Goal: Information Seeking & Learning: Check status

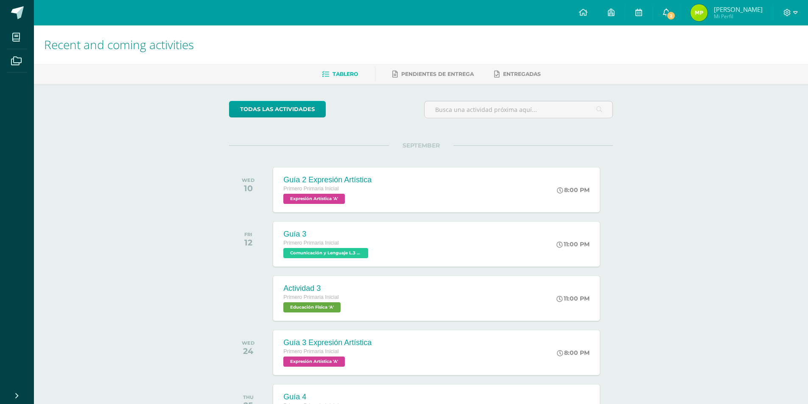
click at [677, 11] on link "2" at bounding box center [666, 12] width 27 height 25
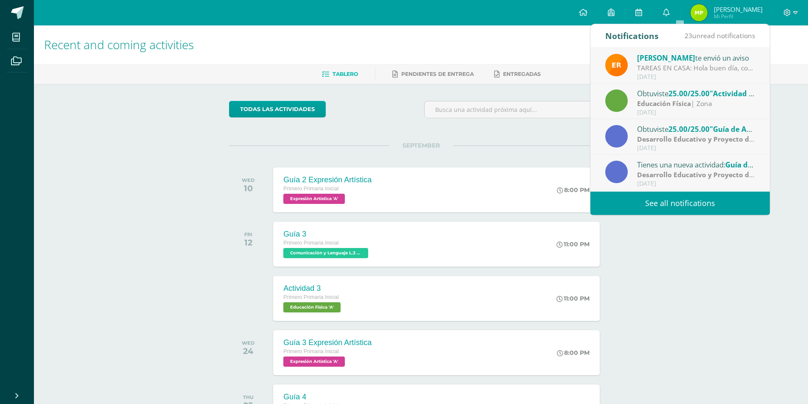
click at [693, 202] on link "See all notifications" at bounding box center [681, 203] width 180 height 23
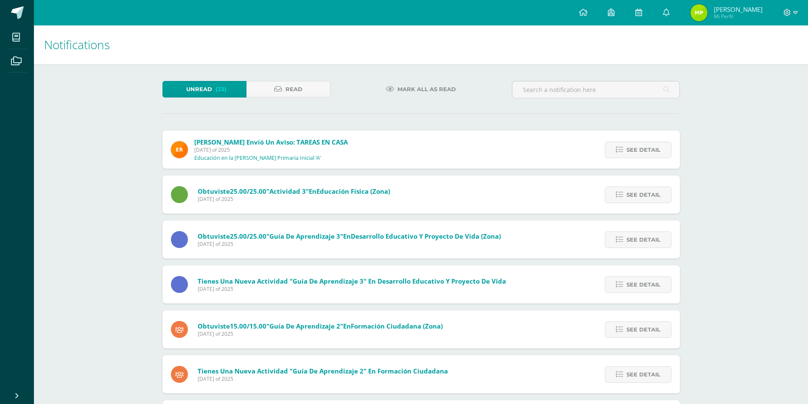
click at [419, 86] on span "Mark all as read" at bounding box center [427, 89] width 59 height 16
click at [708, 12] on img at bounding box center [699, 12] width 17 height 17
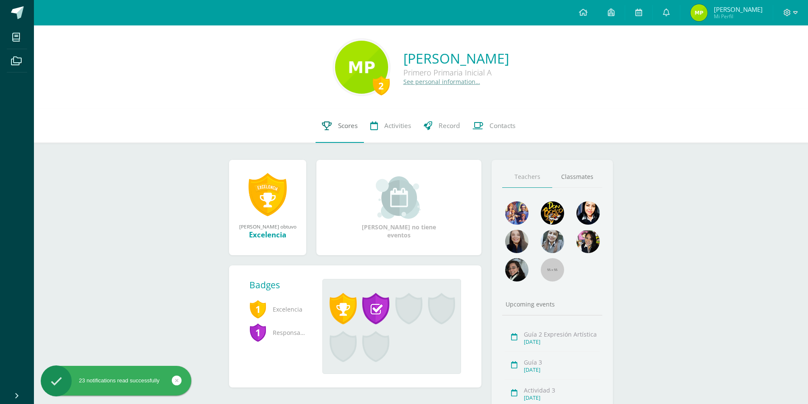
click at [344, 127] on span "Scores" at bounding box center [348, 125] width 20 height 9
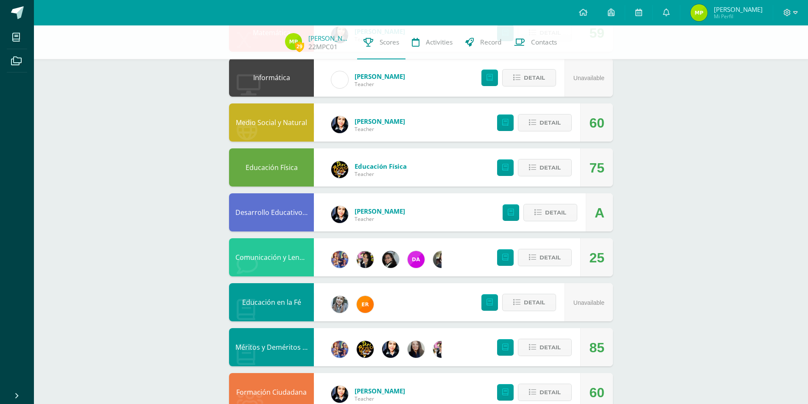
scroll to position [279, 0]
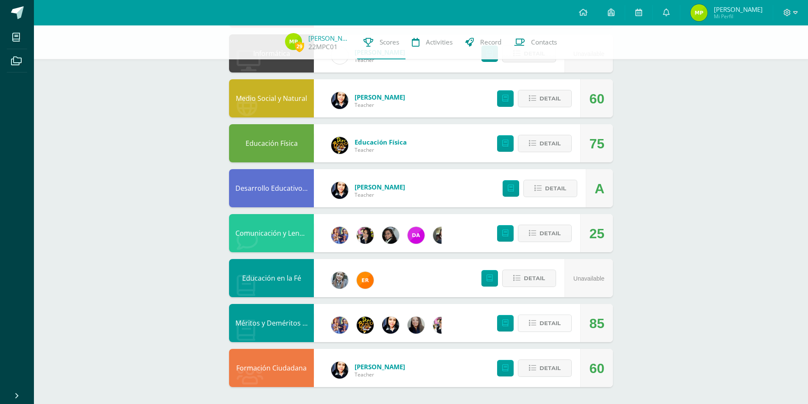
click at [553, 323] on span "Detail" at bounding box center [550, 324] width 21 height 16
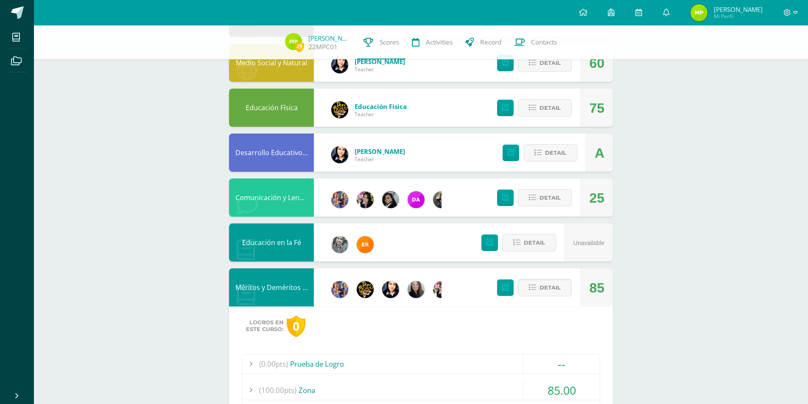
scroll to position [406, 0]
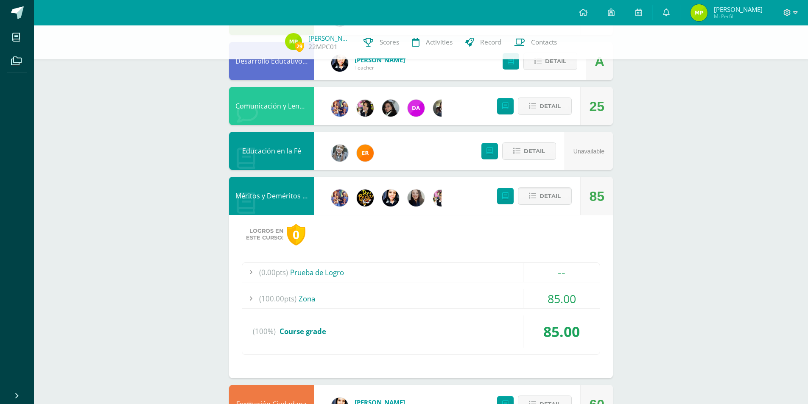
click at [250, 296] on div at bounding box center [250, 298] width 17 height 19
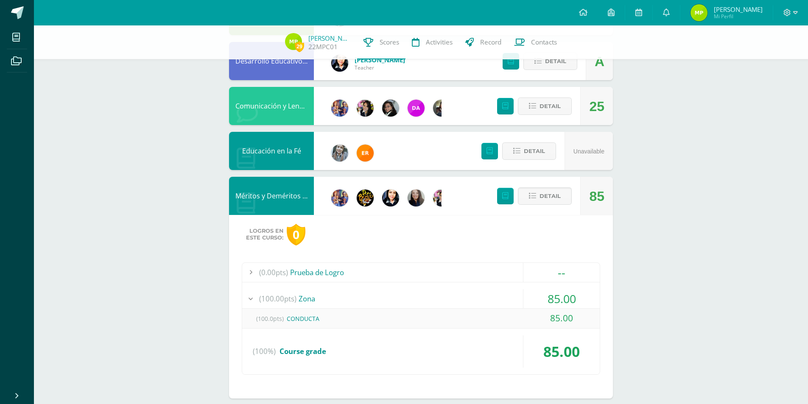
scroll to position [321, 0]
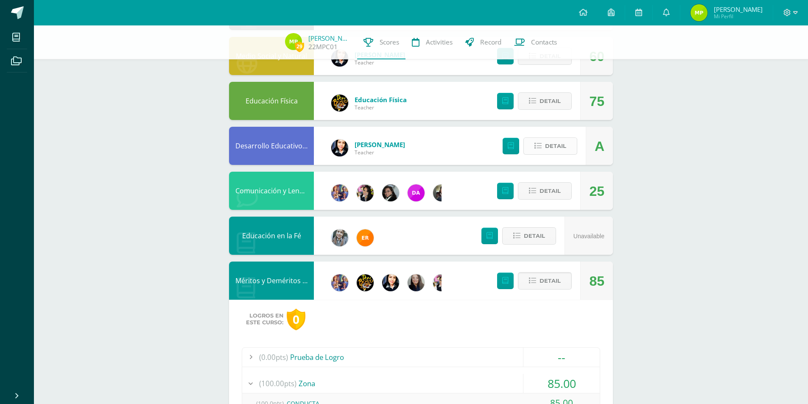
click at [555, 144] on span "Detail" at bounding box center [555, 146] width 21 height 16
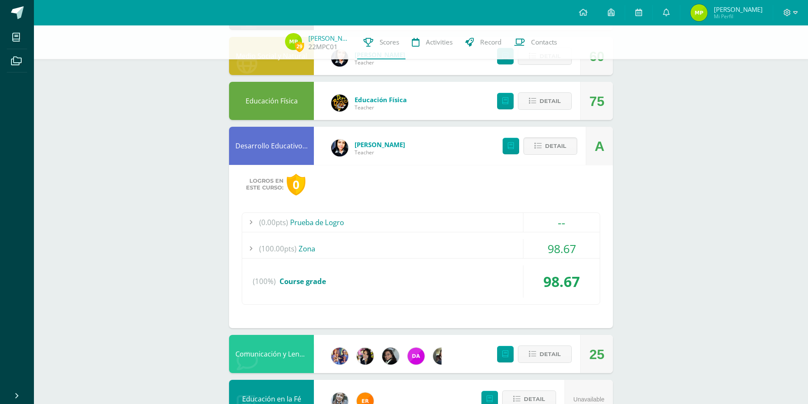
drag, startPoint x: 251, startPoint y: 247, endPoint x: 258, endPoint y: 250, distance: 7.4
click at [251, 246] on div at bounding box center [250, 248] width 17 height 19
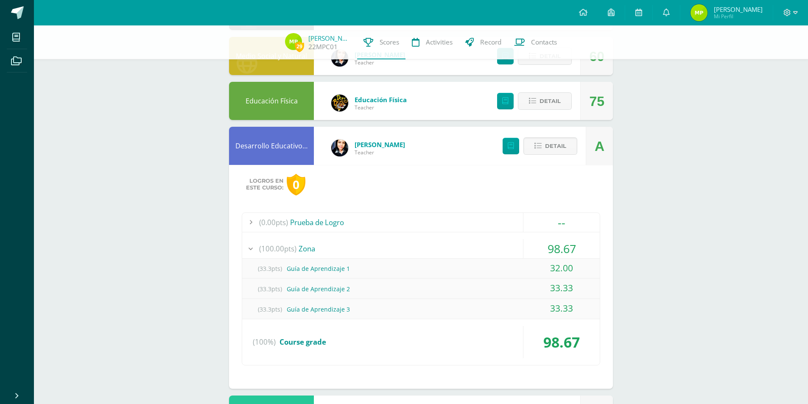
click at [249, 244] on div at bounding box center [250, 248] width 17 height 19
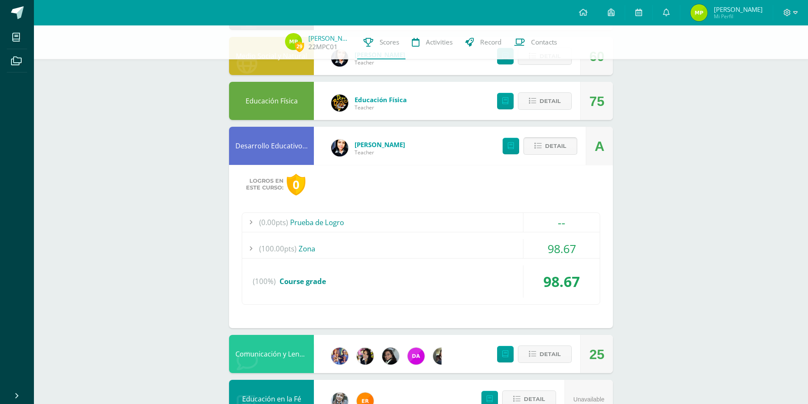
click at [559, 138] on span "Detail" at bounding box center [555, 146] width 21 height 16
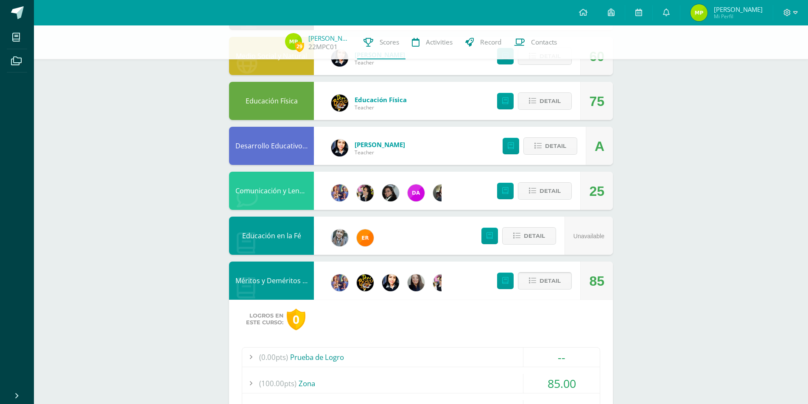
click at [539, 286] on button "Detail" at bounding box center [545, 280] width 54 height 17
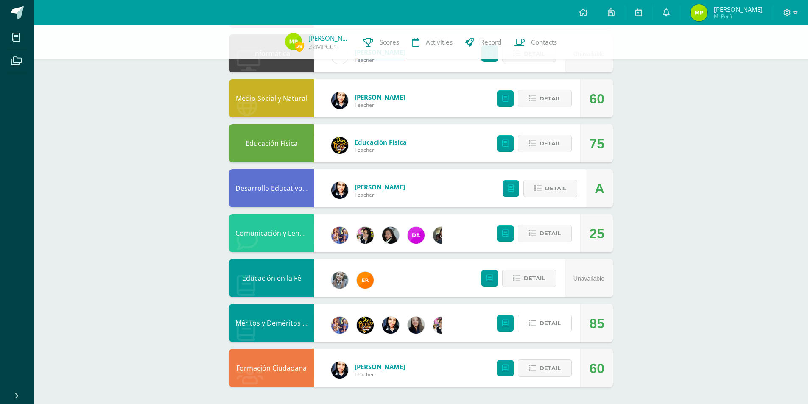
scroll to position [279, 0]
click at [555, 369] on span "Detail" at bounding box center [550, 369] width 21 height 16
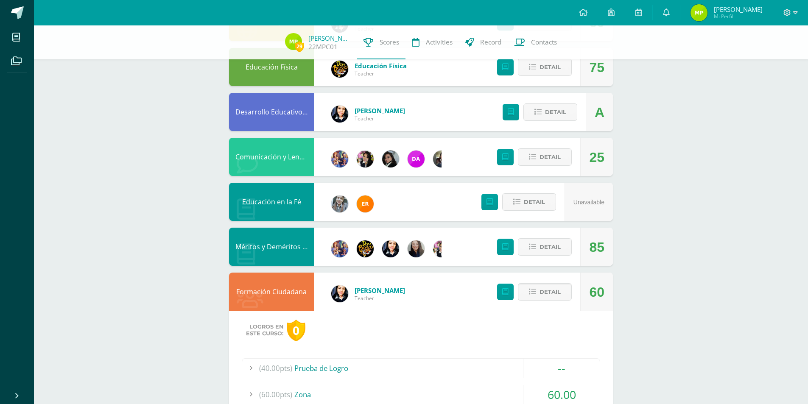
scroll to position [442, 0]
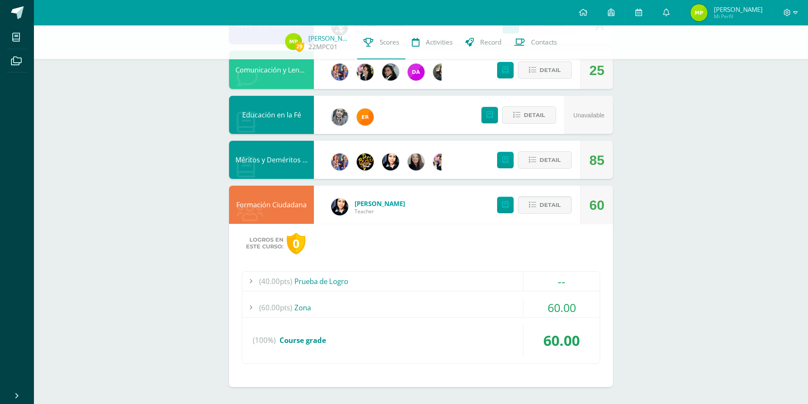
click at [252, 307] on div at bounding box center [250, 307] width 17 height 19
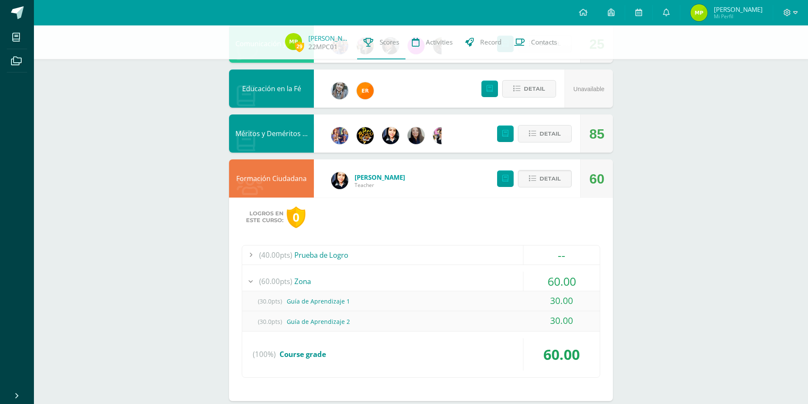
scroll to position [483, 0]
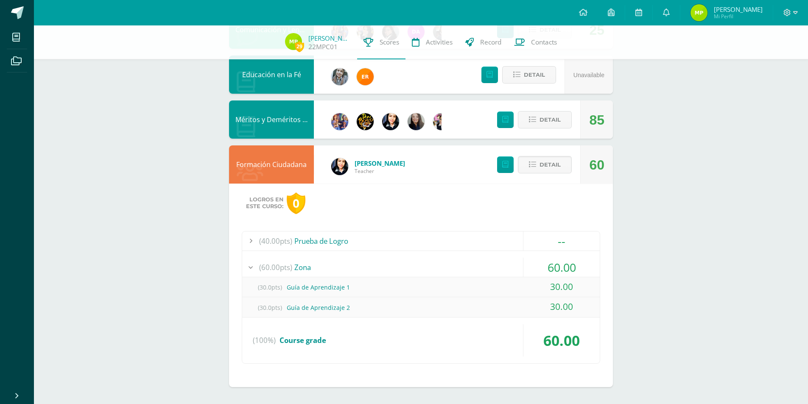
click at [252, 267] on div at bounding box center [250, 267] width 17 height 19
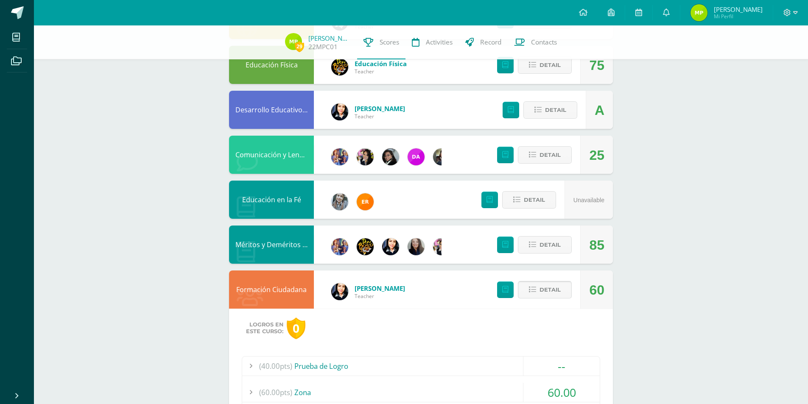
click at [531, 292] on icon at bounding box center [532, 289] width 7 height 7
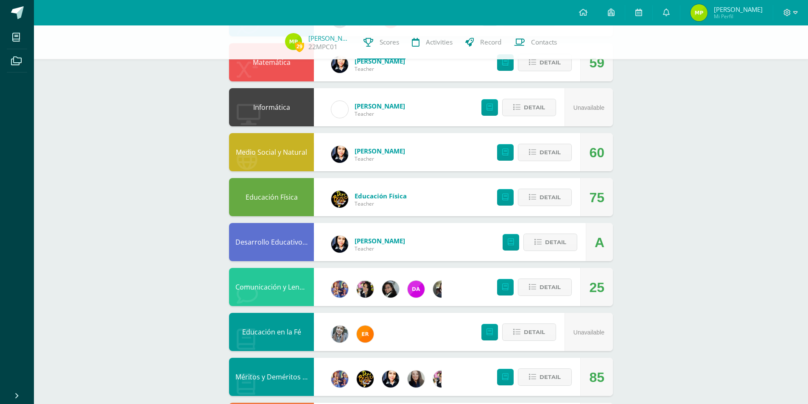
scroll to position [152, 0]
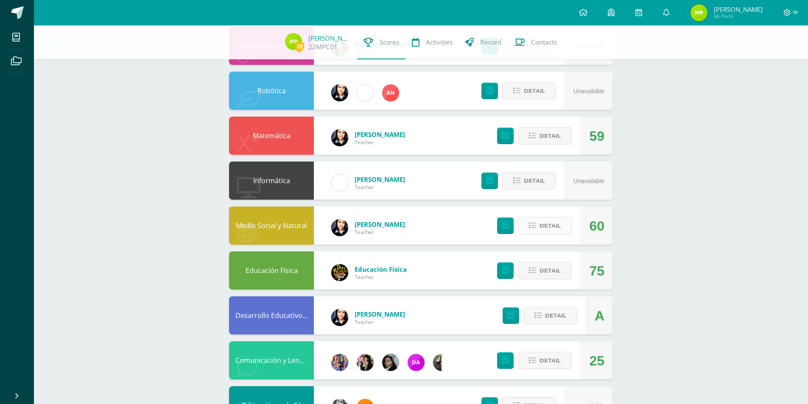
click at [547, 224] on span "Detail" at bounding box center [550, 226] width 21 height 16
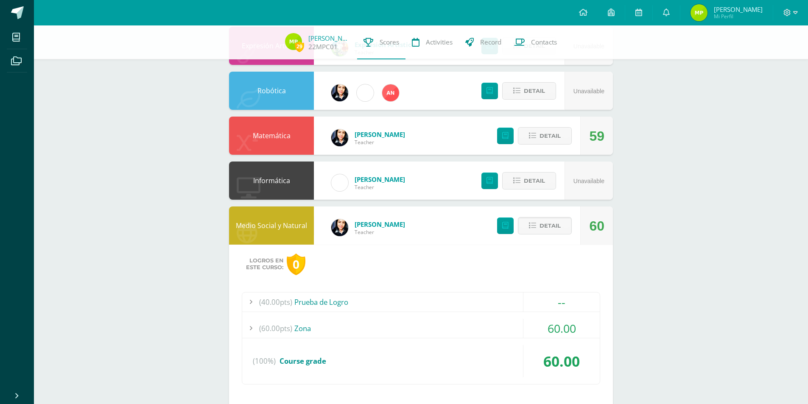
click at [253, 327] on div at bounding box center [250, 328] width 17 height 19
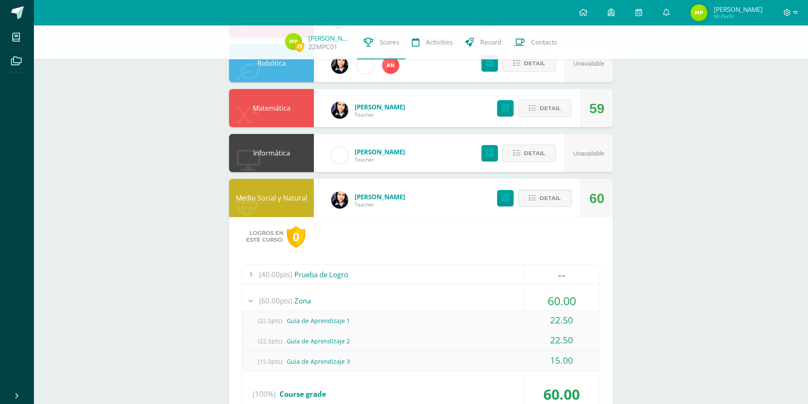
scroll to position [194, 0]
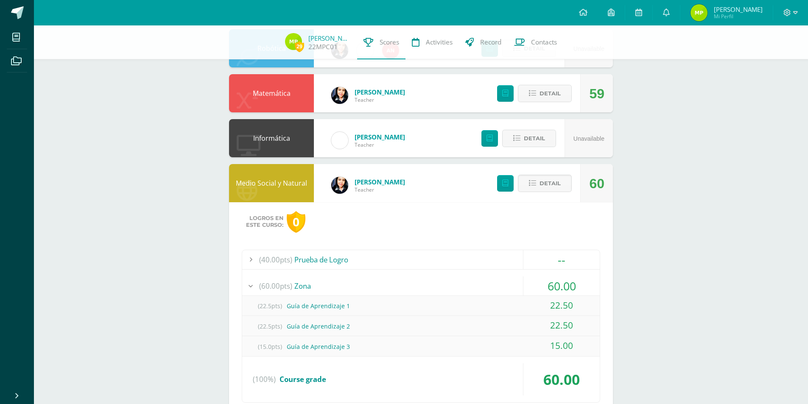
click at [249, 282] on div at bounding box center [250, 286] width 17 height 19
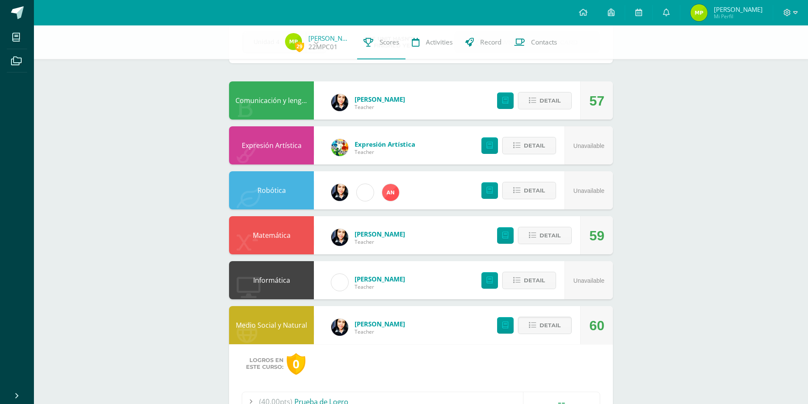
scroll to position [24, 0]
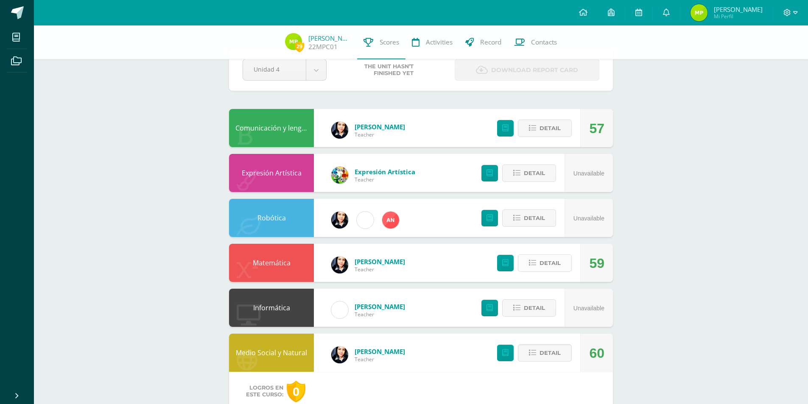
click at [552, 263] on span "Detail" at bounding box center [550, 263] width 21 height 16
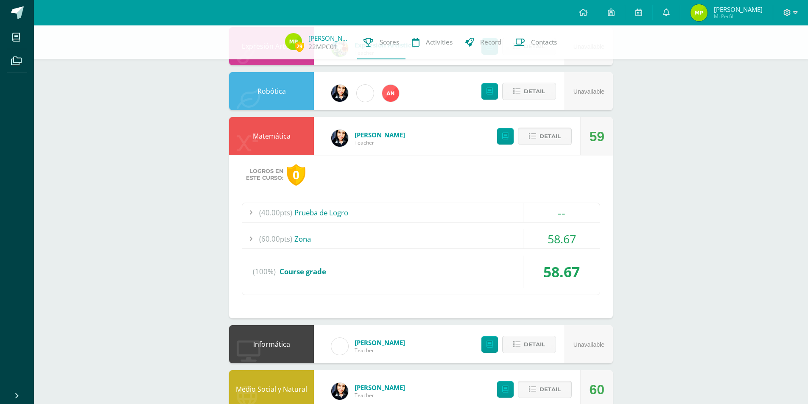
scroll to position [152, 0]
click at [252, 236] on div at bounding box center [250, 238] width 17 height 19
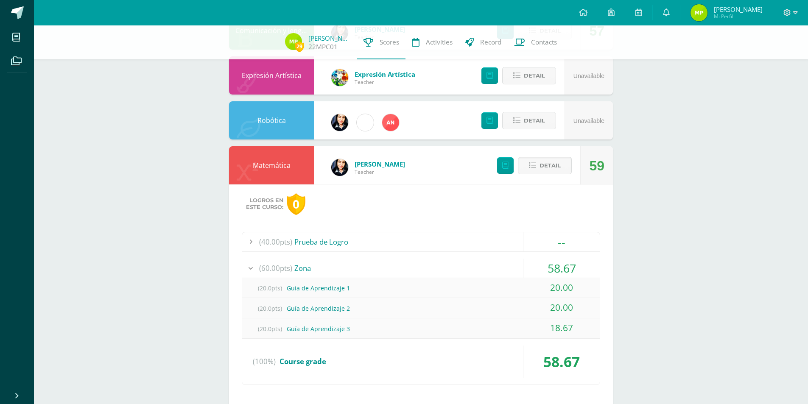
scroll to position [109, 0]
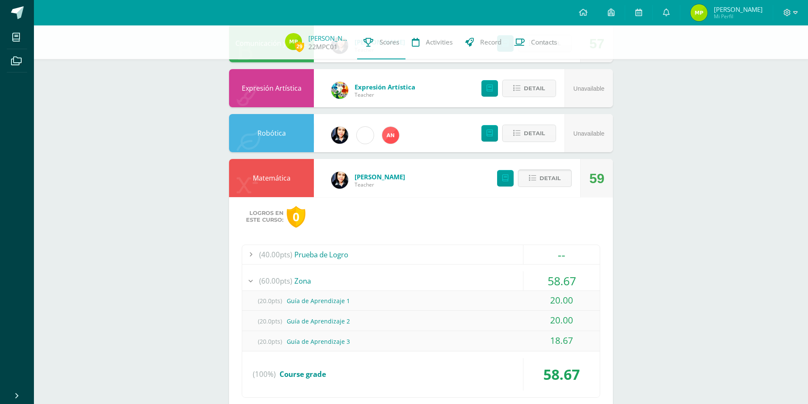
click at [548, 175] on span "Detail" at bounding box center [550, 179] width 21 height 16
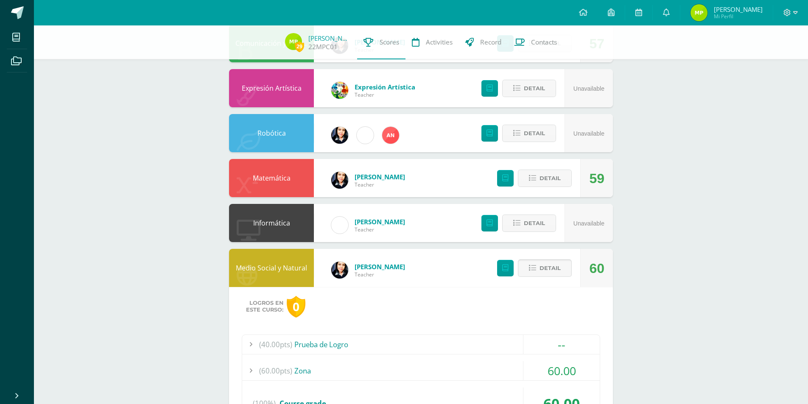
click at [550, 270] on span "Detail" at bounding box center [550, 269] width 21 height 16
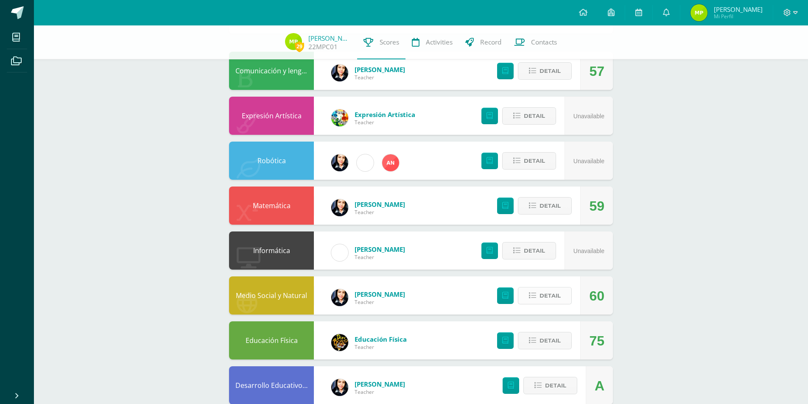
scroll to position [24, 0]
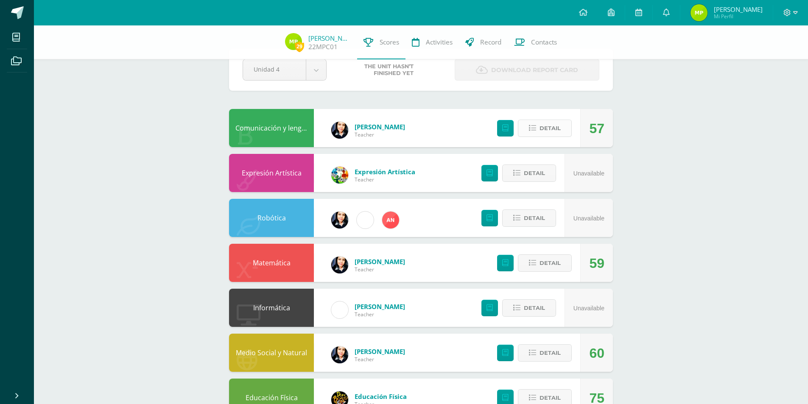
click at [544, 125] on span "Detail" at bounding box center [550, 129] width 21 height 16
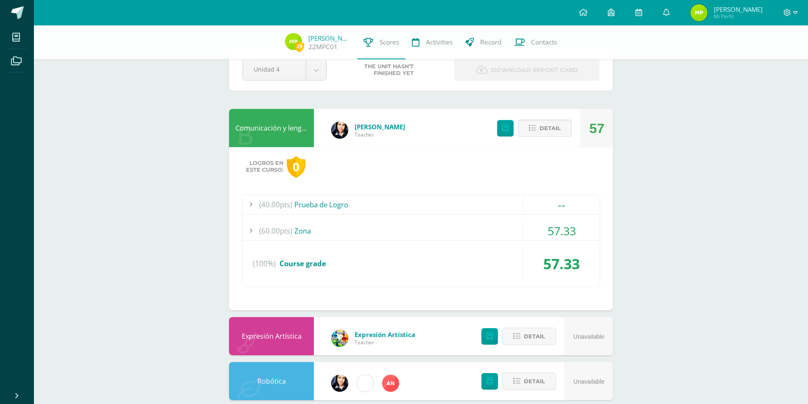
click at [252, 231] on div at bounding box center [250, 231] width 17 height 19
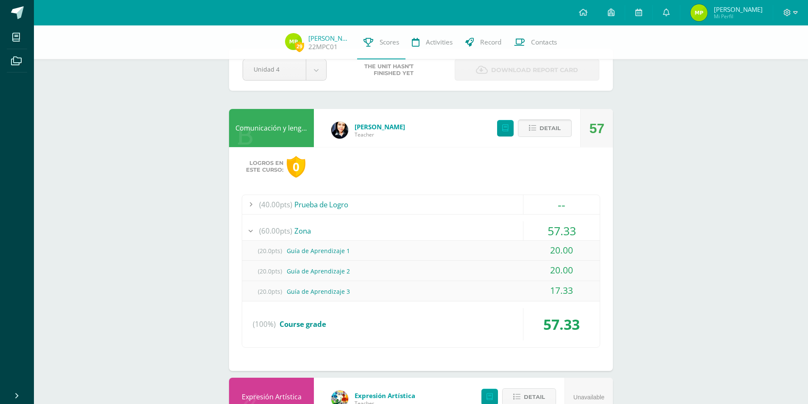
click at [543, 127] on span "Detail" at bounding box center [550, 129] width 21 height 16
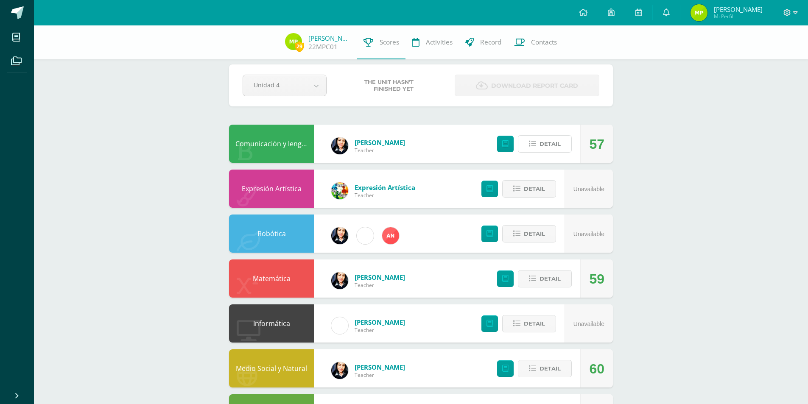
scroll to position [0, 0]
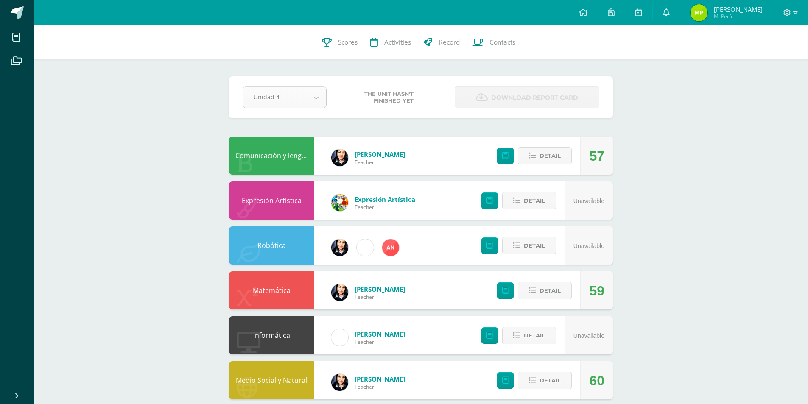
click at [317, 97] on body "My courses Archivos Cerrar panel Comunicación y lenguaje L.1 Primero Primaria I…" at bounding box center [404, 343] width 808 height 687
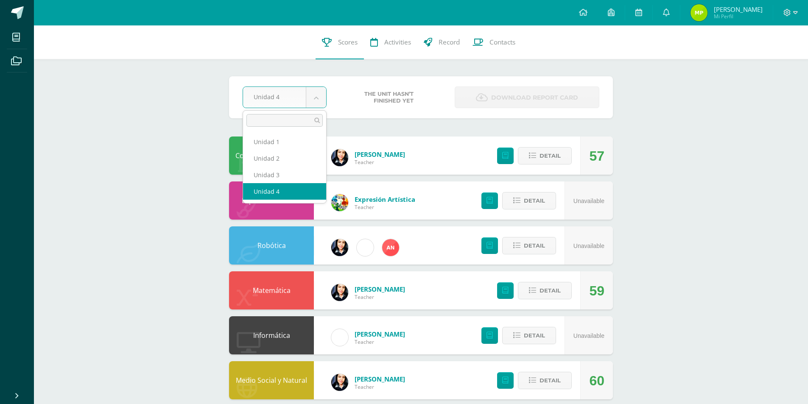
click at [735, 181] on body "My courses Archivos Cerrar panel Comunicación y lenguaje L.1 Primero Primaria I…" at bounding box center [404, 343] width 808 height 687
